Goal: Browse casually

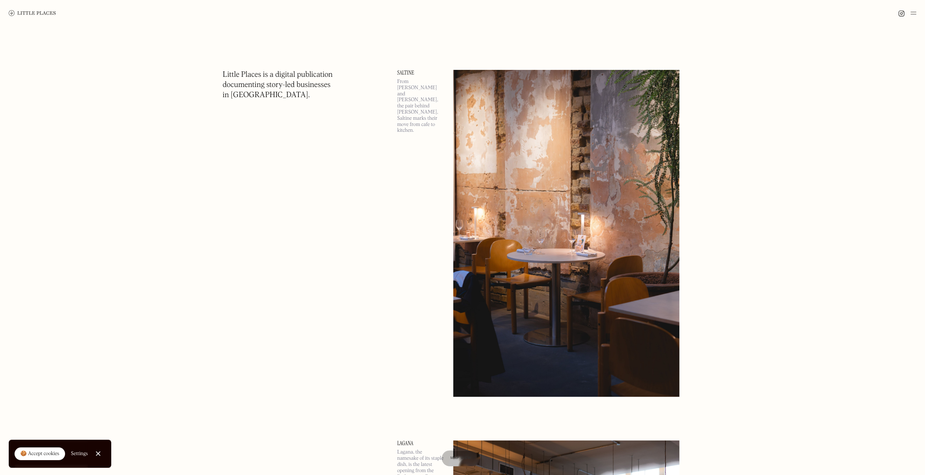
drag, startPoint x: 306, startPoint y: 183, endPoint x: 296, endPoint y: 175, distance: 13.1
drag, startPoint x: 296, startPoint y: 175, endPoint x: 265, endPoint y: 165, distance: 32.7
drag, startPoint x: 265, startPoint y: 165, endPoint x: 250, endPoint y: 168, distance: 15.3
drag, startPoint x: 243, startPoint y: 211, endPoint x: 217, endPoint y: 200, distance: 28.0
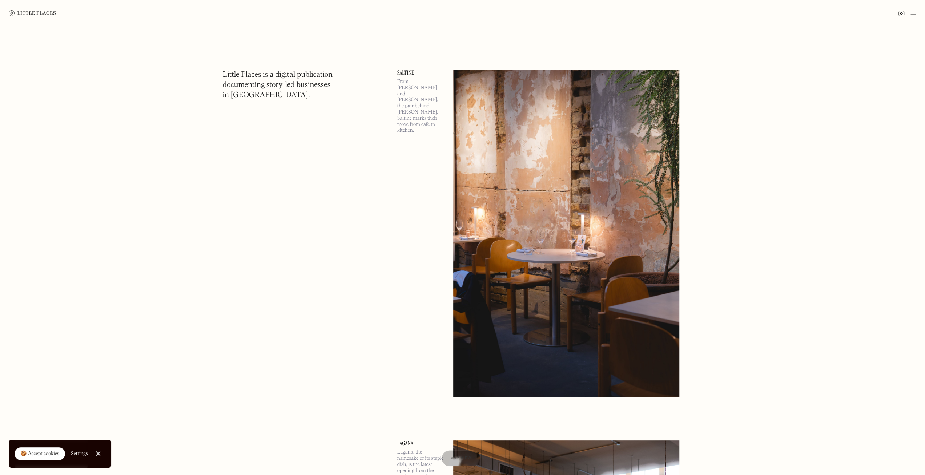
drag, startPoint x: 217, startPoint y: 200, endPoint x: 204, endPoint y: 192, distance: 15.7
drag, startPoint x: 204, startPoint y: 192, endPoint x: 190, endPoint y: 191, distance: 13.8
drag, startPoint x: 198, startPoint y: 187, endPoint x: 171, endPoint y: 177, distance: 28.6
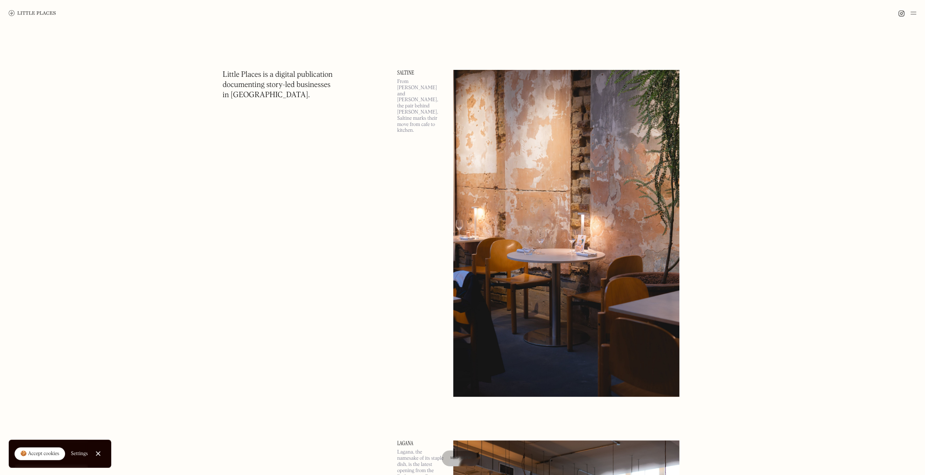
drag, startPoint x: 171, startPoint y: 177, endPoint x: 158, endPoint y: 176, distance: 12.7
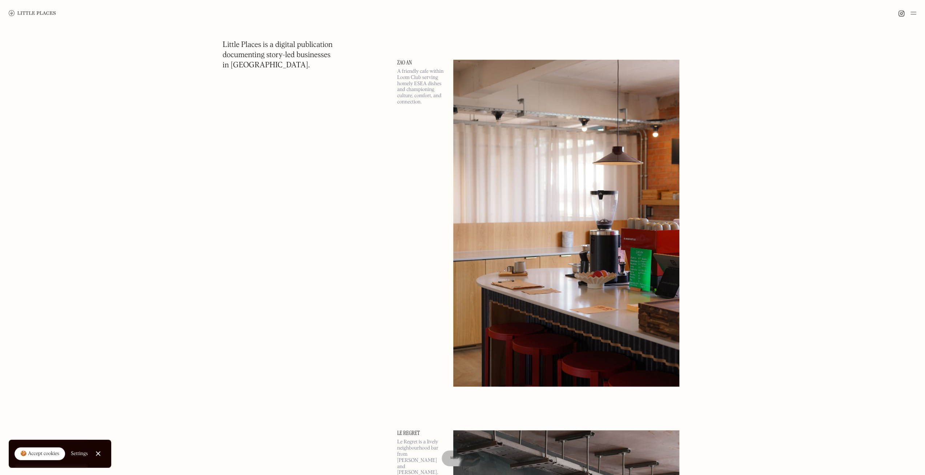
scroll to position [5927, 0]
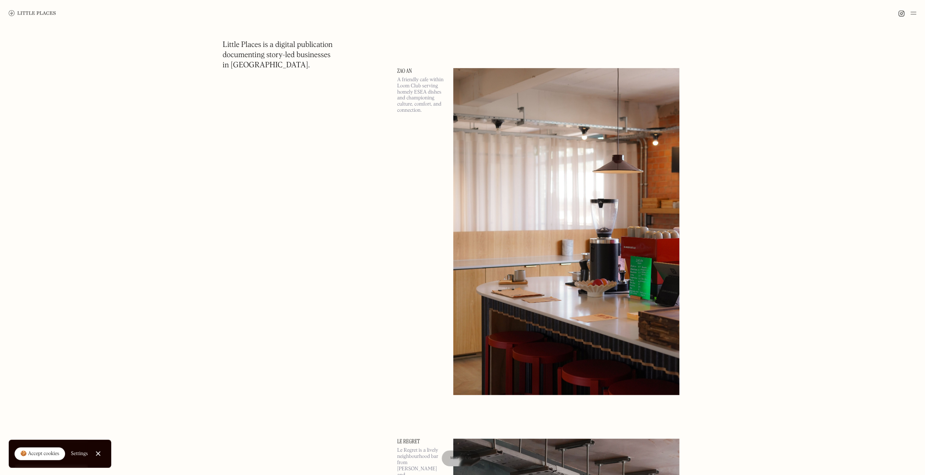
drag, startPoint x: 349, startPoint y: 136, endPoint x: 315, endPoint y: 131, distance: 34.9
drag, startPoint x: 315, startPoint y: 131, endPoint x: 302, endPoint y: 129, distance: 12.8
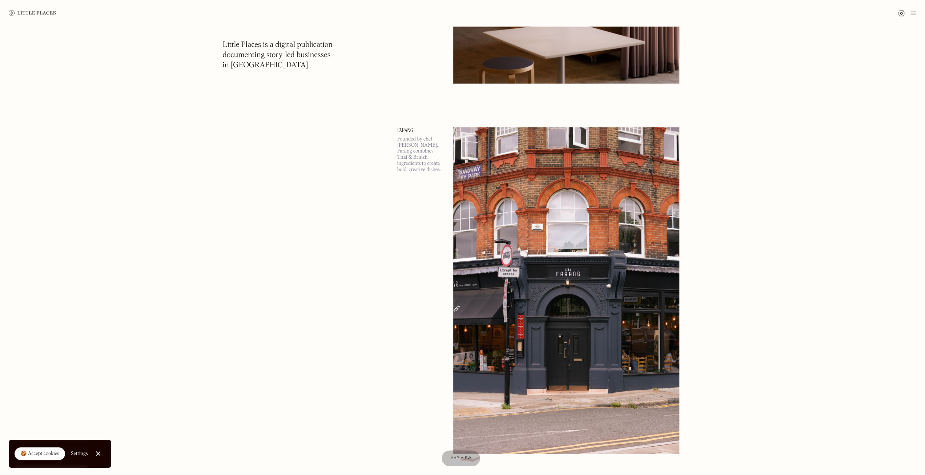
scroll to position [7309, 0]
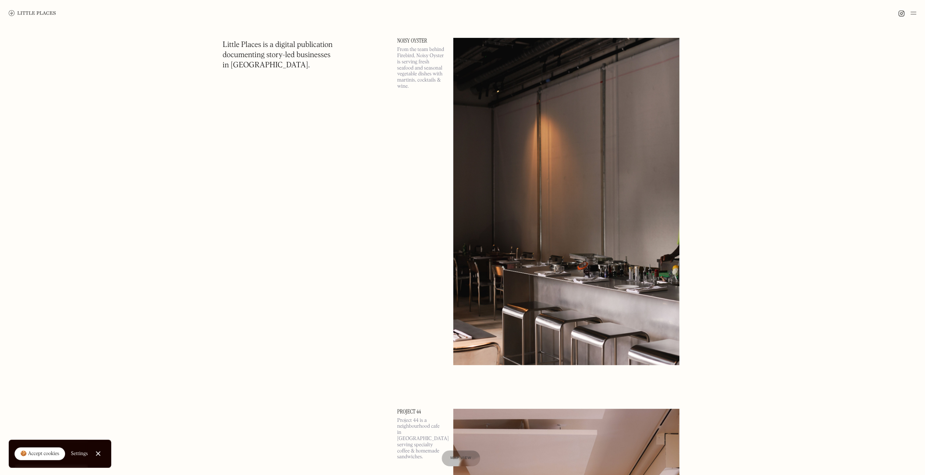
scroll to position [11190, 0]
